Goal: Information Seeking & Learning: Learn about a topic

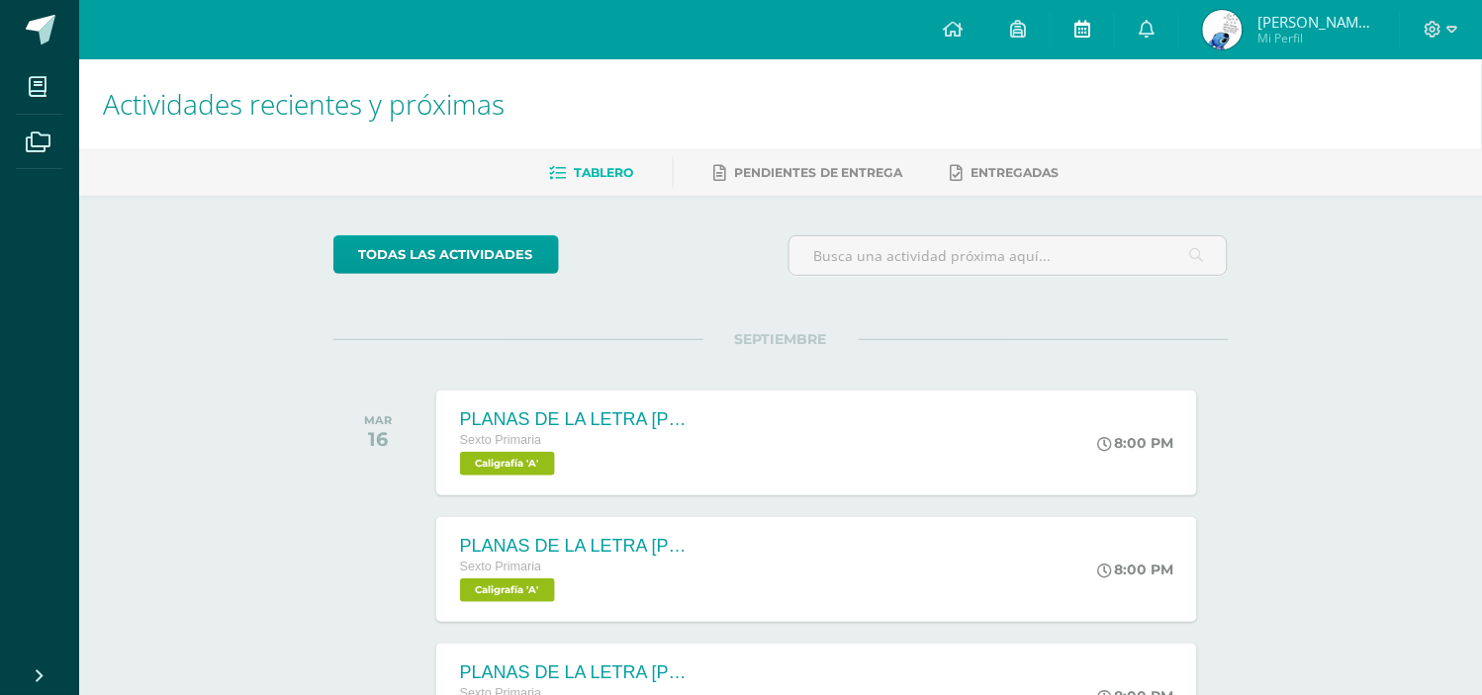
click at [1083, 30] on icon at bounding box center [1082, 29] width 16 height 18
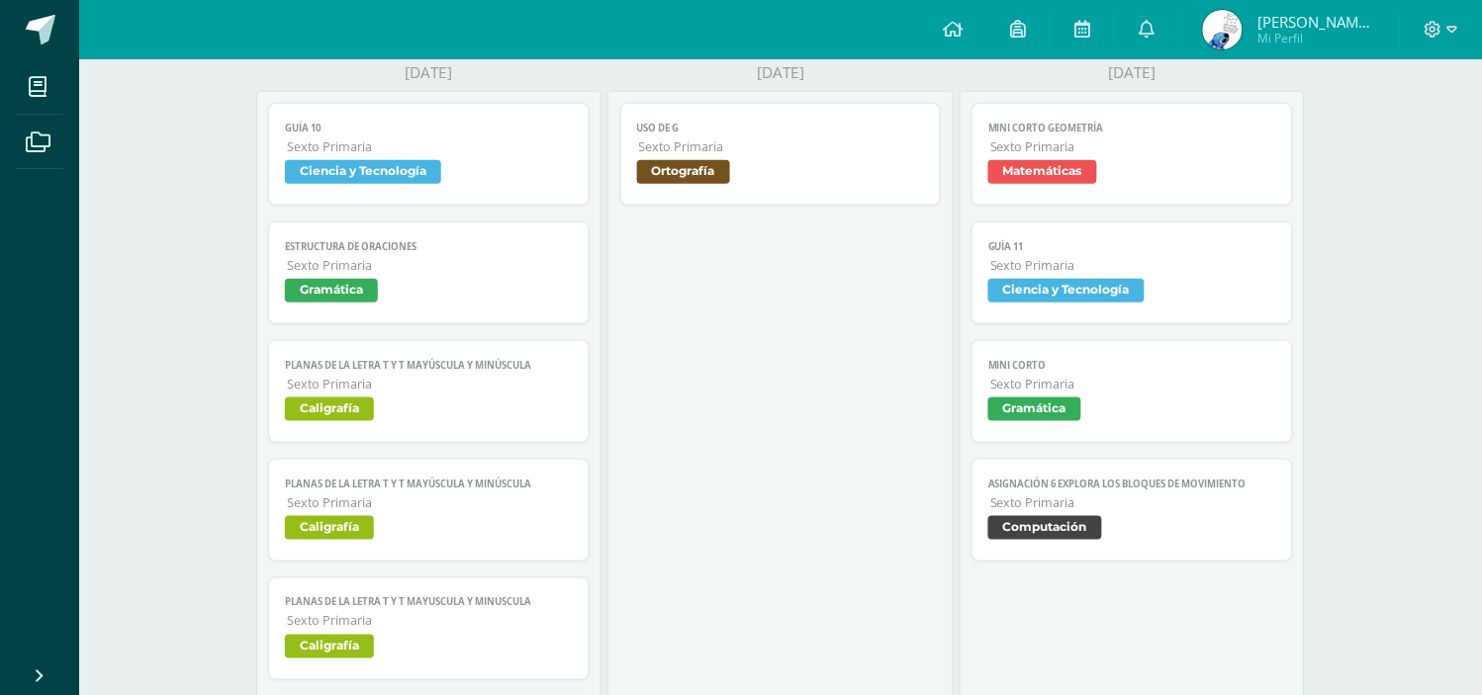
scroll to position [364, 0]
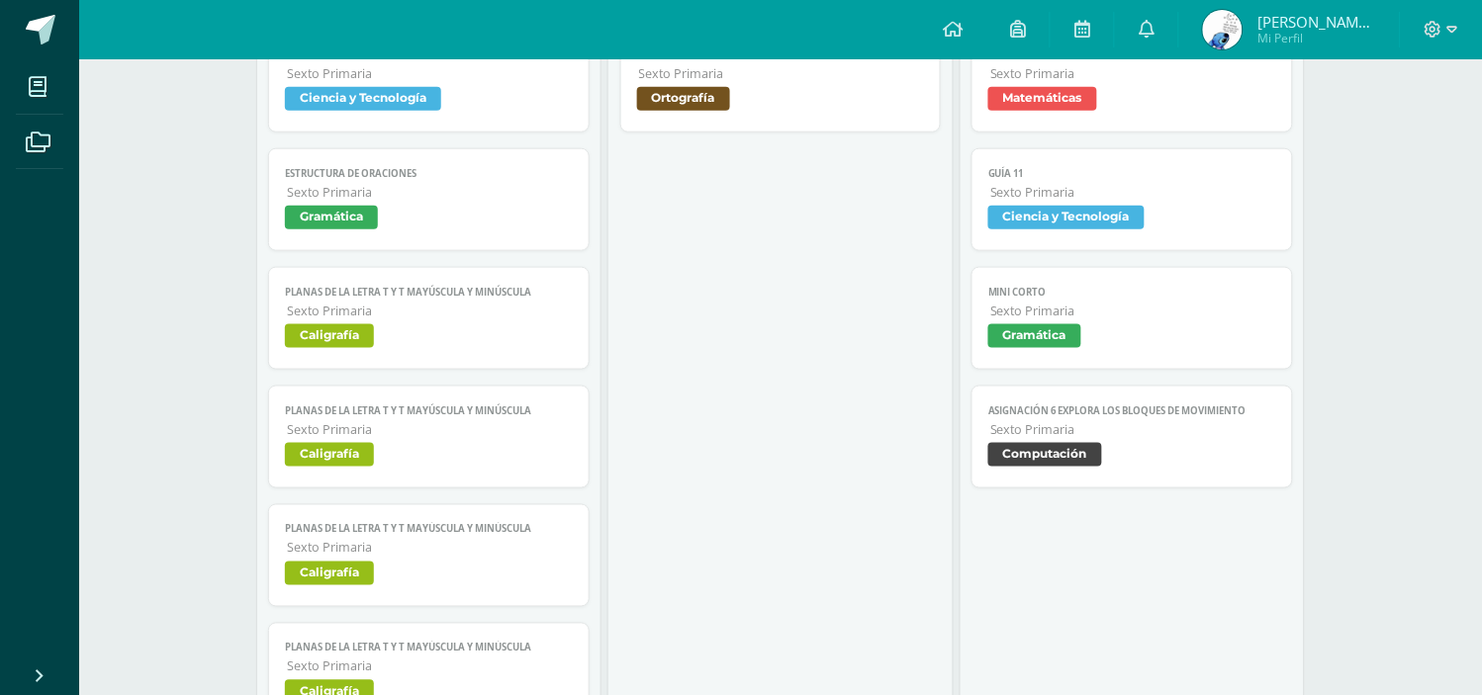
click at [1154, 105] on span "Matemáticas" at bounding box center [1132, 101] width 288 height 29
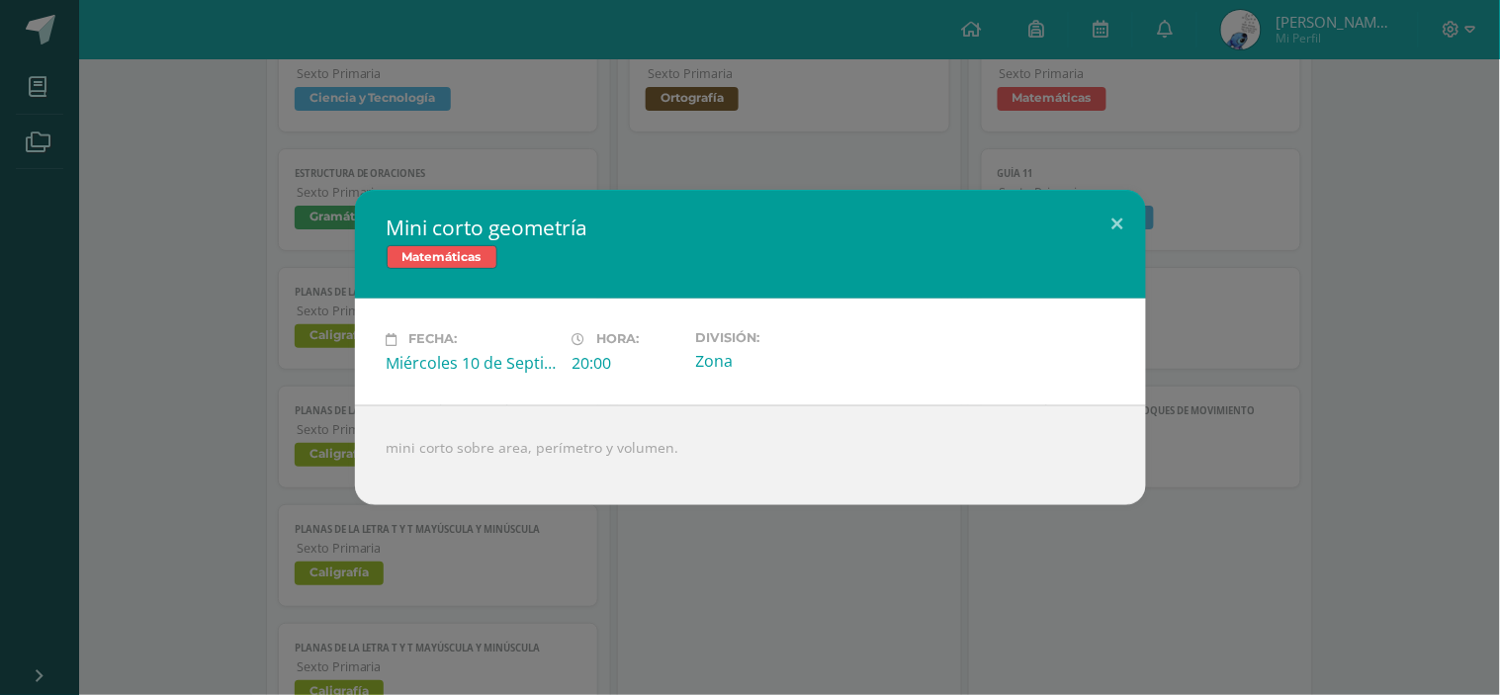
click at [1214, 342] on div "Mini corto geometría Matemáticas Fecha: [DATE] Hora: 20:00 División: Zona mini …" at bounding box center [750, 347] width 1485 height 315
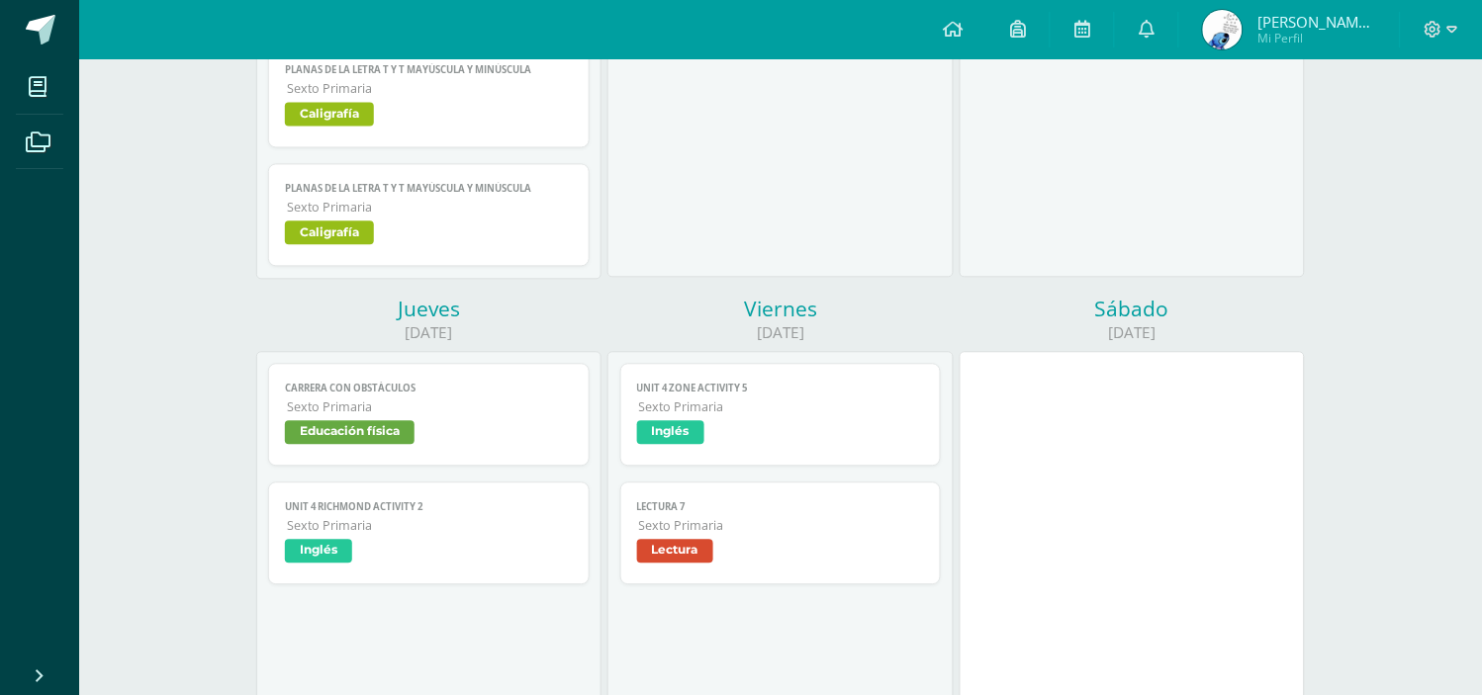
scroll to position [818, 0]
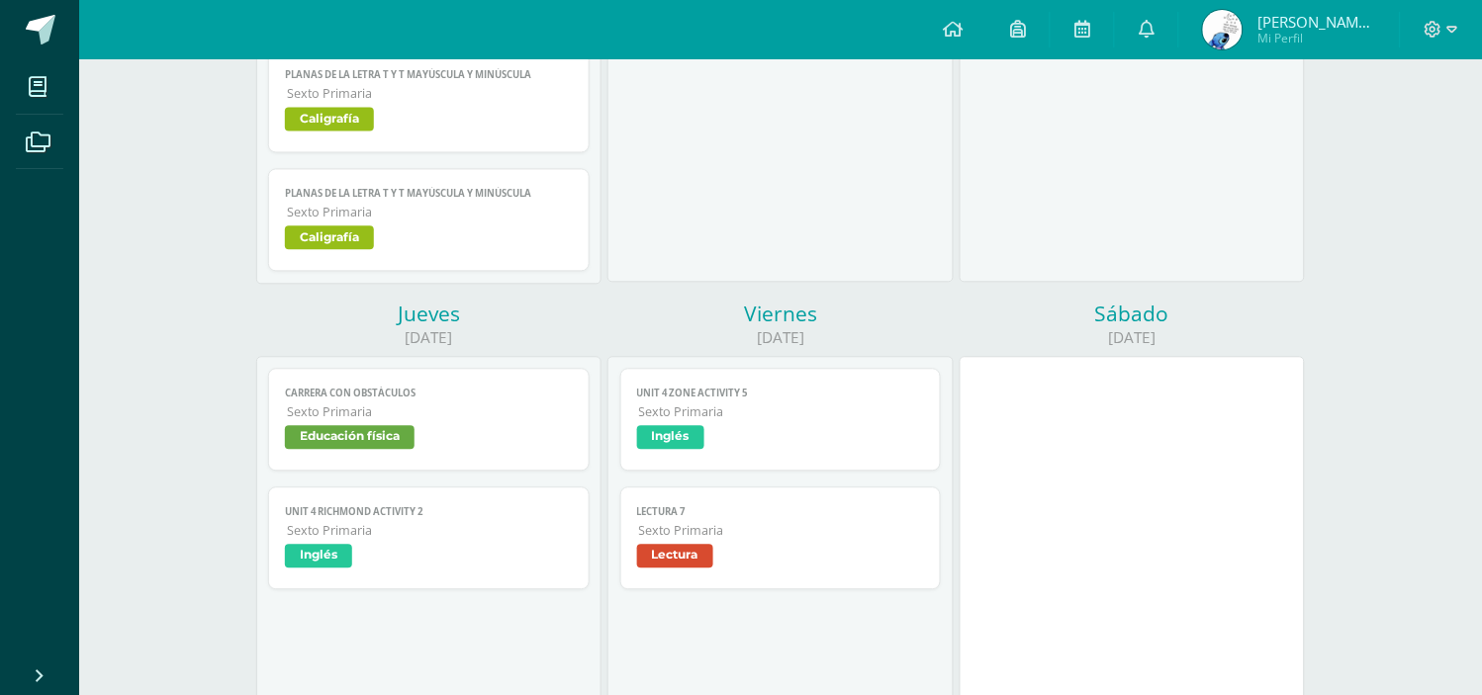
click at [498, 438] on span "Educación física" at bounding box center [429, 440] width 288 height 29
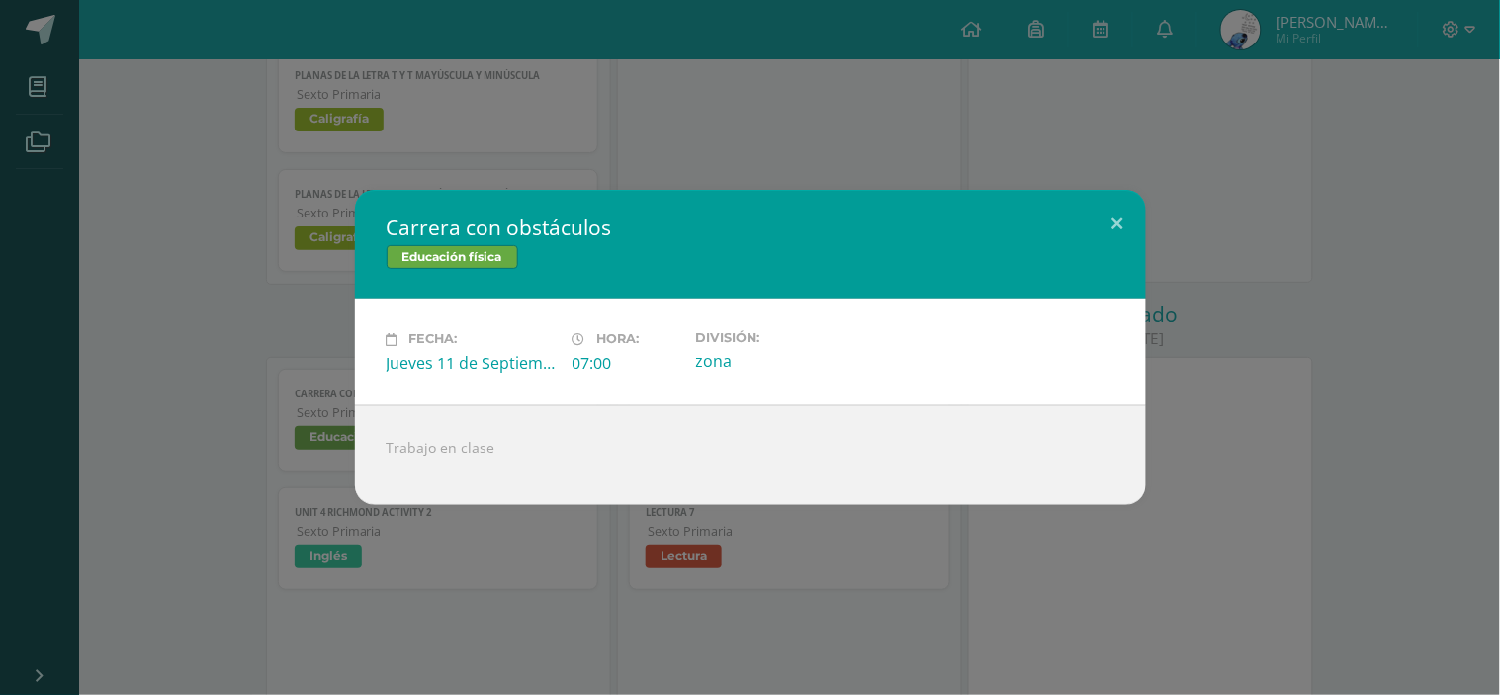
click at [1172, 304] on div "Carrera con obstáculos Educación física Fecha: [DATE] Hora: 07:00 División: zon…" at bounding box center [750, 347] width 1485 height 315
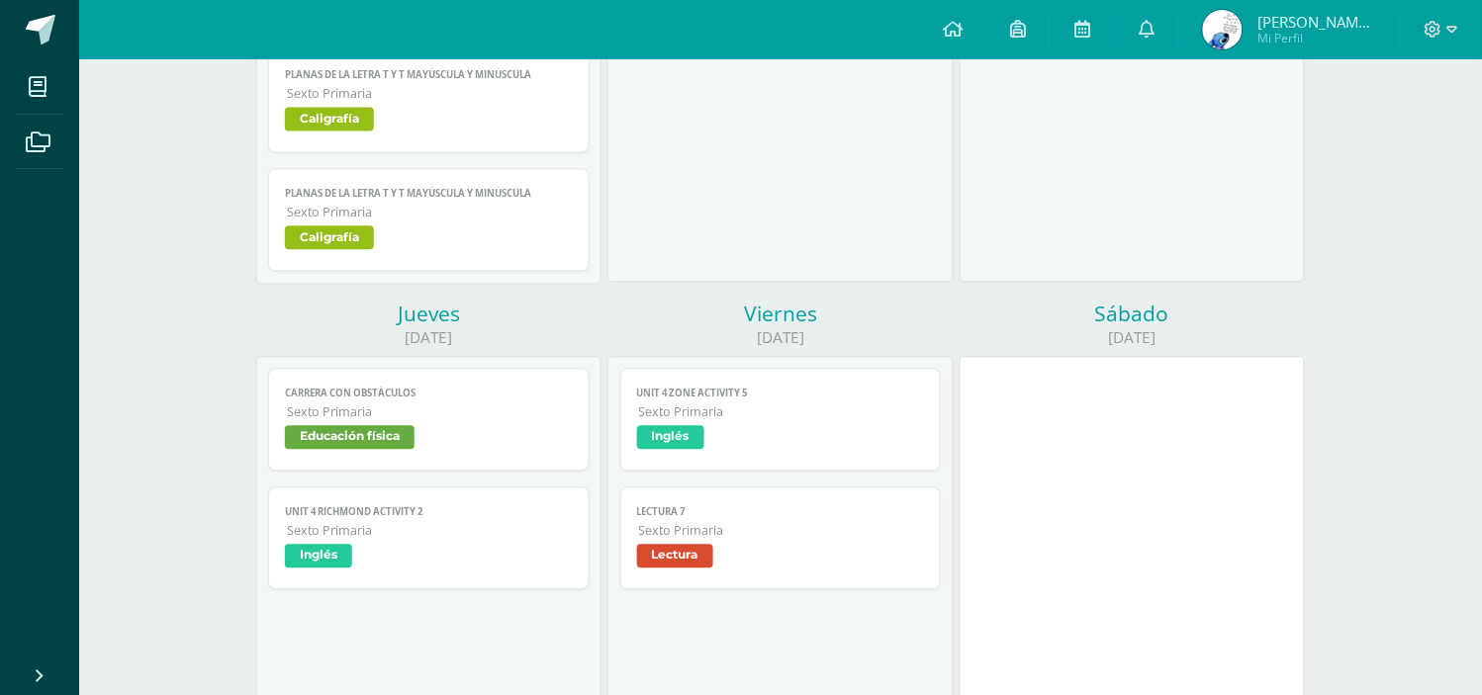
click at [446, 567] on span "Inglés" at bounding box center [429, 559] width 288 height 29
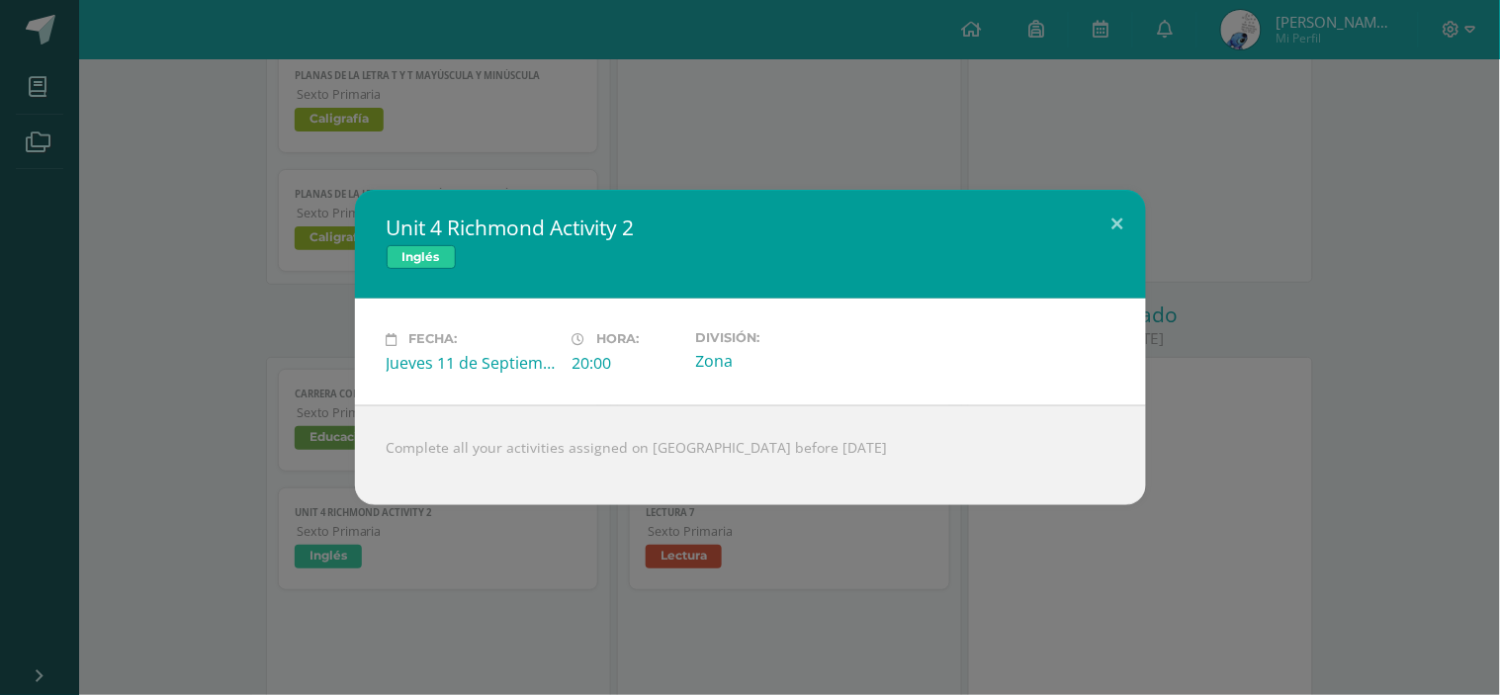
click at [1187, 261] on div "Unit 4 Richmond Activity 2 Inglés Fecha: Jueves 11 de Septiembre Hora: 20:00 Di…" at bounding box center [750, 347] width 1485 height 315
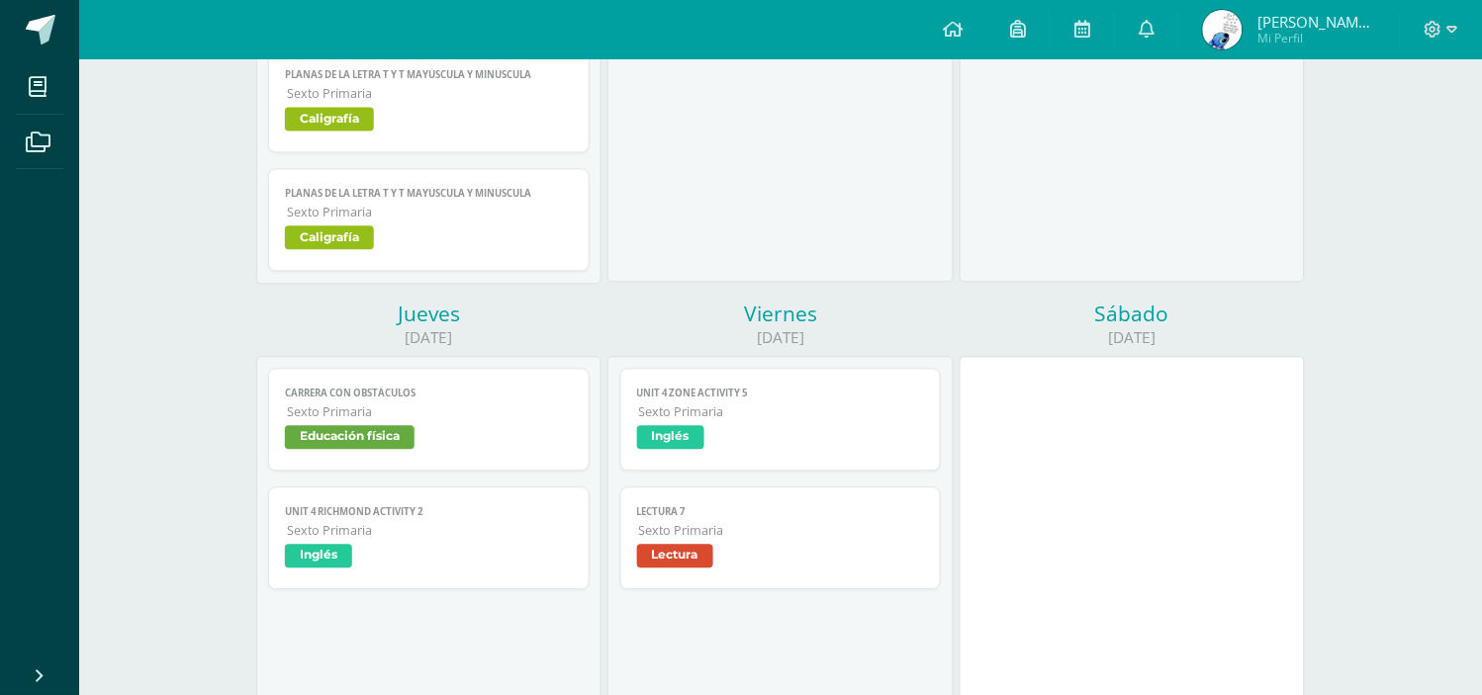
click at [473, 567] on span "Inglés" at bounding box center [429, 559] width 288 height 29
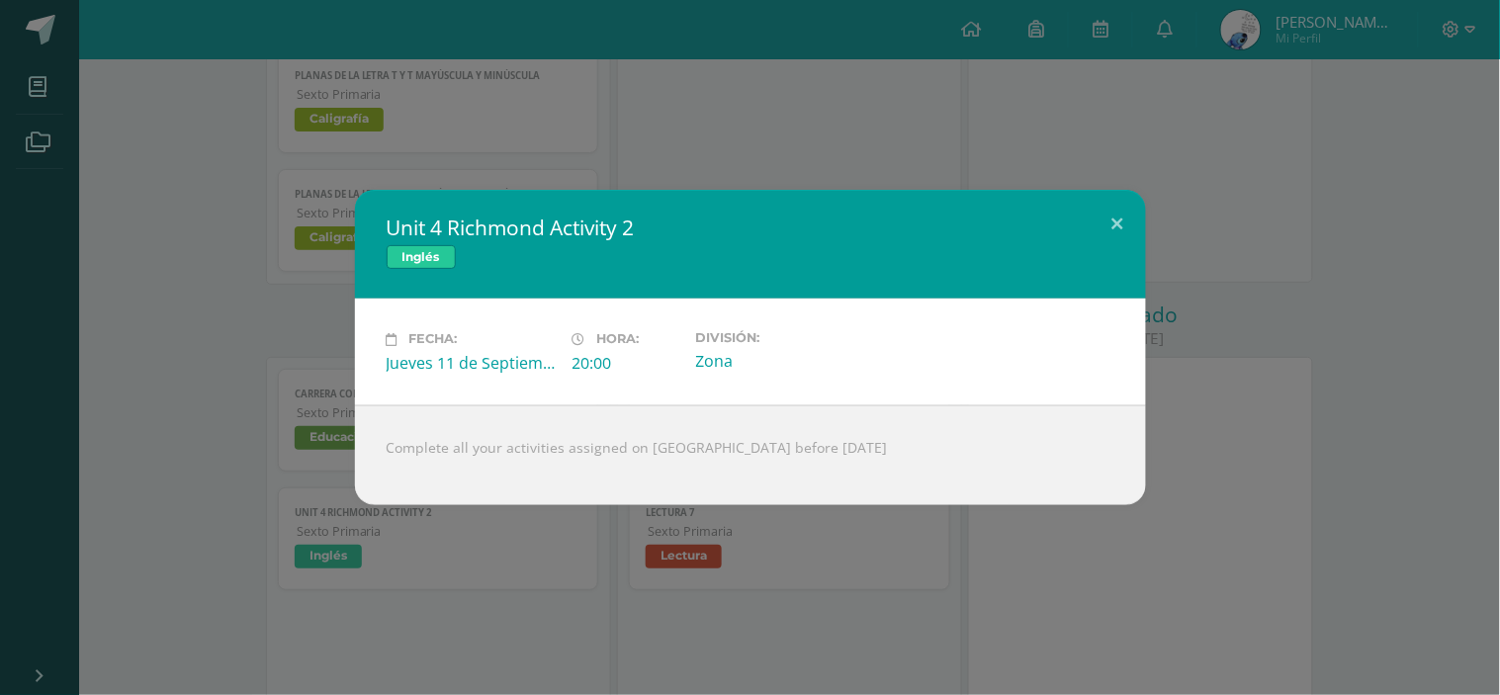
click at [1313, 340] on div "Unit 4 Richmond Activity 2 Inglés Fecha: Jueves 11 de Septiembre Hora: 20:00 Di…" at bounding box center [750, 347] width 1485 height 315
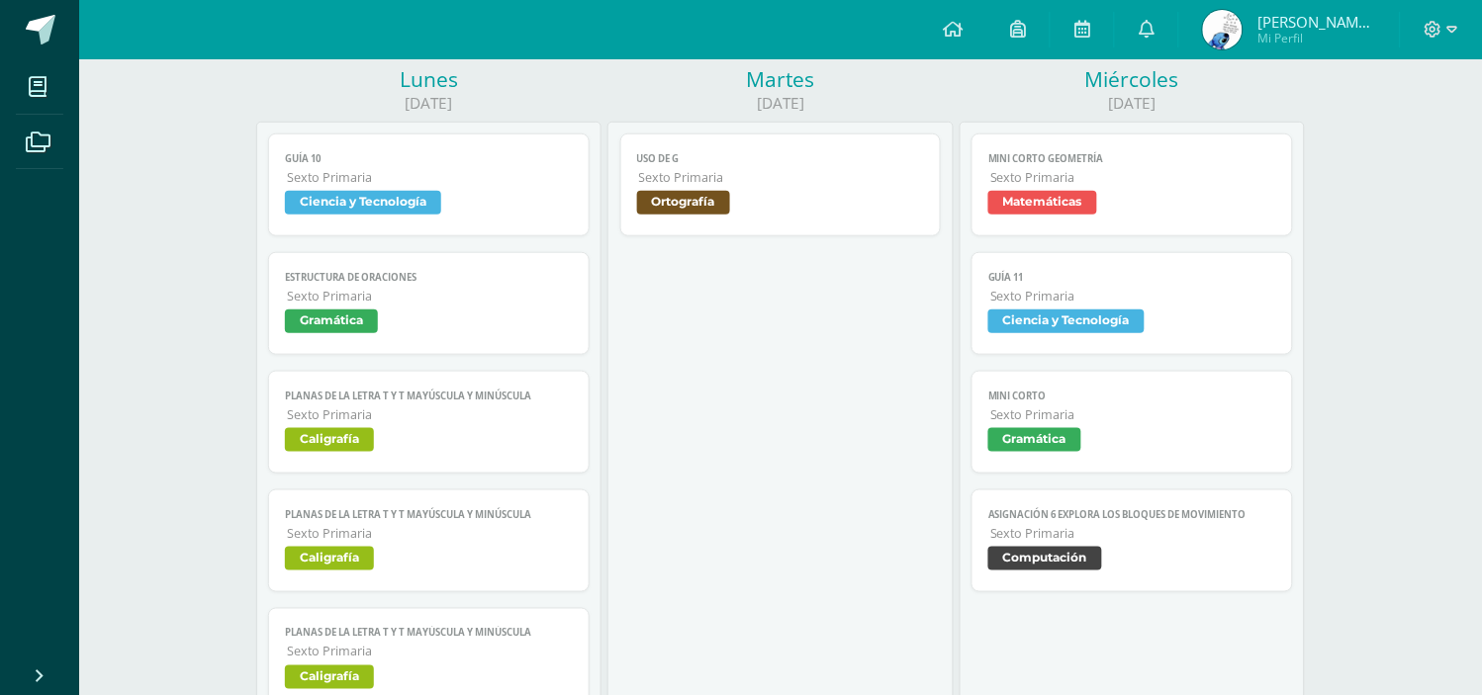
scroll to position [263, 0]
